Goal: Task Accomplishment & Management: Use online tool/utility

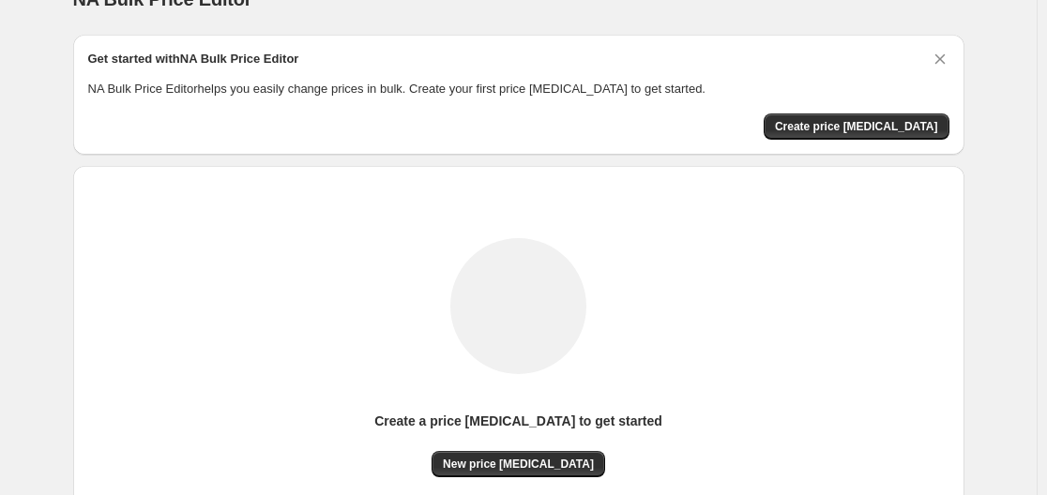
scroll to position [207, 0]
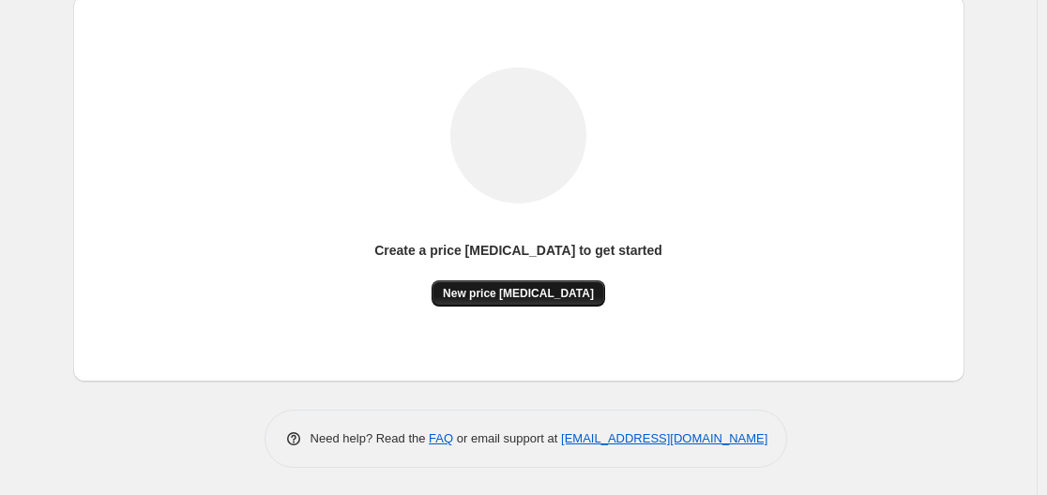
click at [515, 294] on span "New price [MEDICAL_DATA]" at bounding box center [518, 293] width 151 height 15
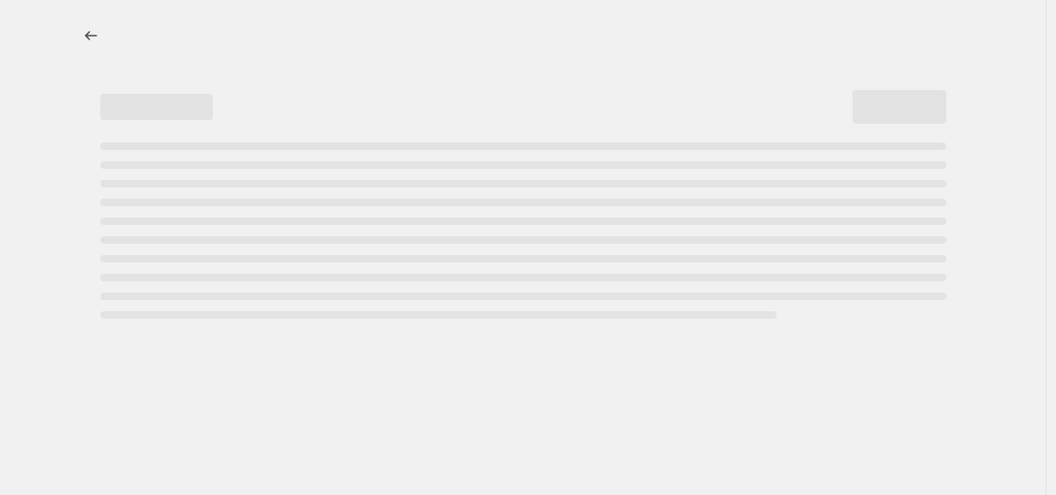
select select "percentage"
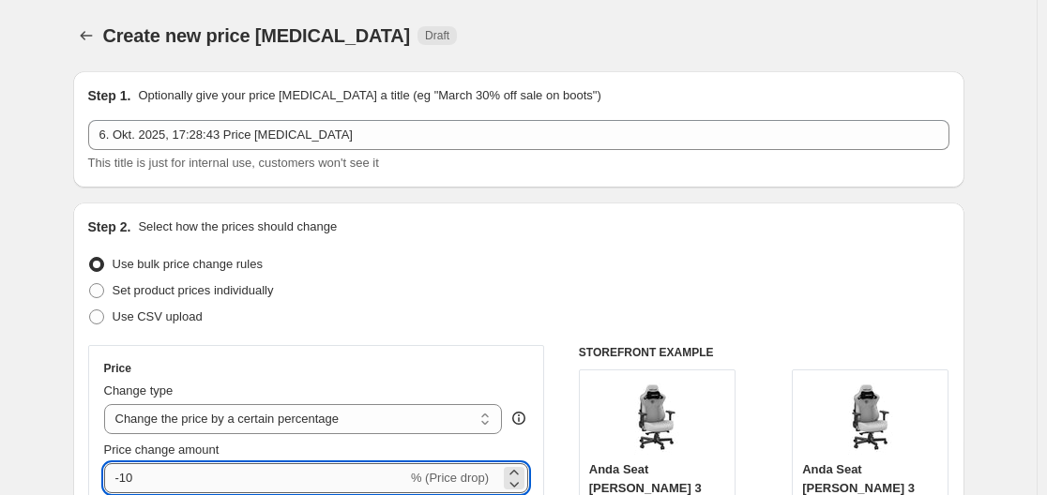
click at [316, 476] on input "-10" at bounding box center [255, 478] width 303 height 30
type input "-1"
type input "-30"
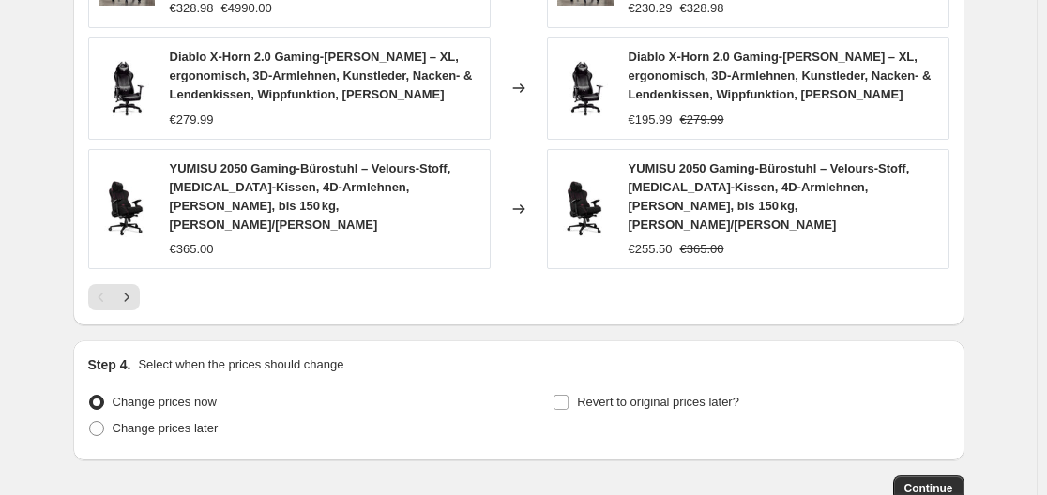
scroll to position [1463, 0]
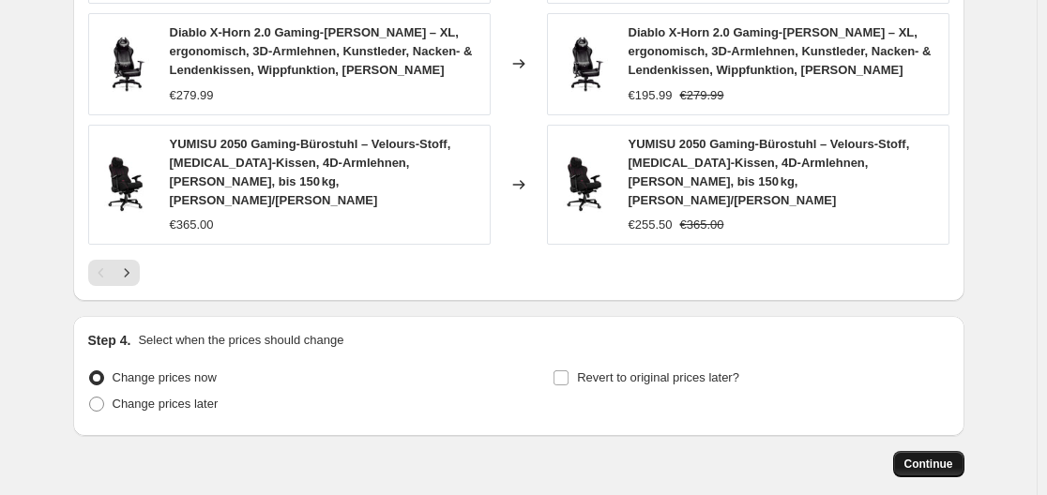
click at [932, 457] on span "Continue" at bounding box center [928, 464] width 49 height 15
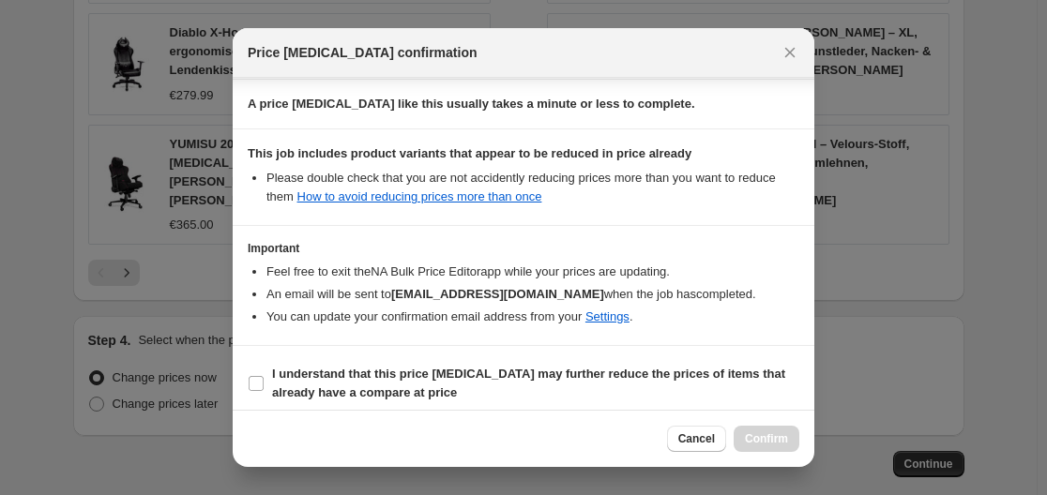
scroll to position [294, 0]
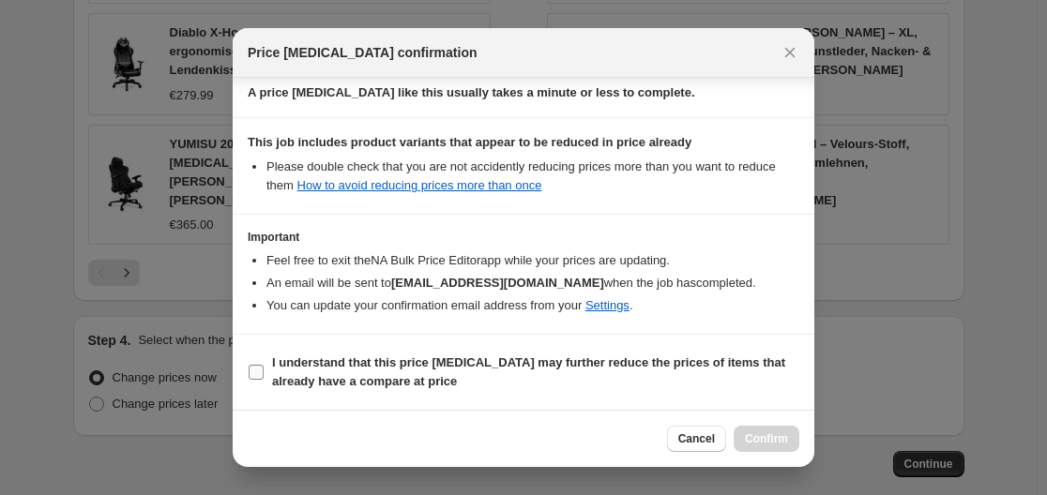
click at [300, 368] on b "I understand that this price [MEDICAL_DATA] may further reduce the prices of it…" at bounding box center [528, 371] width 513 height 33
click at [264, 368] on input "I understand that this price [MEDICAL_DATA] may further reduce the prices of it…" at bounding box center [256, 372] width 15 height 15
checkbox input "true"
click at [778, 436] on span "Confirm" at bounding box center [766, 438] width 43 height 15
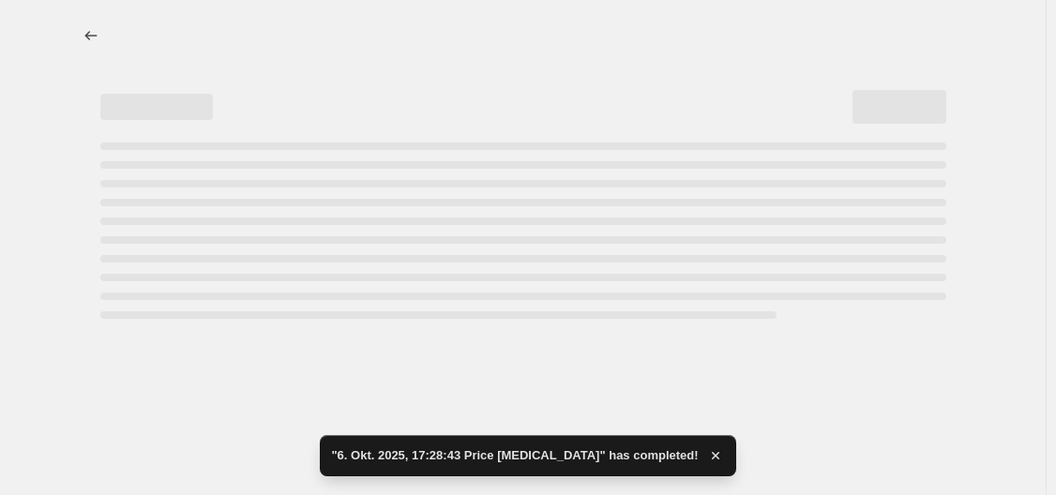
select select "percentage"
